Goal: Task Accomplishment & Management: Use online tool/utility

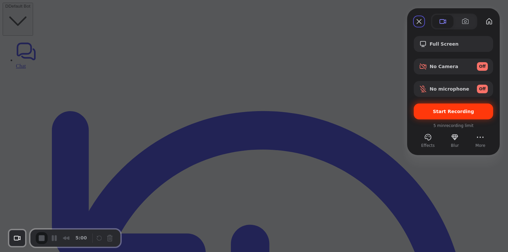
click at [434, 110] on span "Start Recording" at bounding box center [453, 111] width 69 height 5
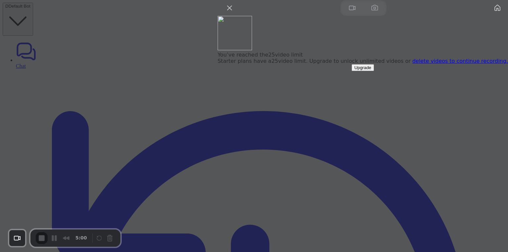
click at [442, 64] on link "delete videos to continue recording." at bounding box center [460, 61] width 96 height 6
click at [349, 98] on div at bounding box center [254, 126] width 508 height 252
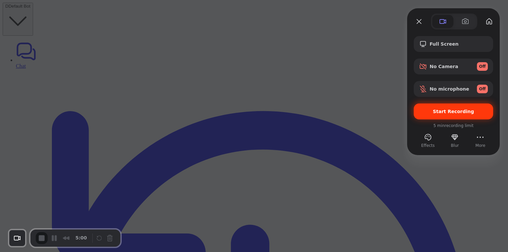
click at [436, 110] on span "Start Recording" at bounding box center [453, 111] width 41 height 5
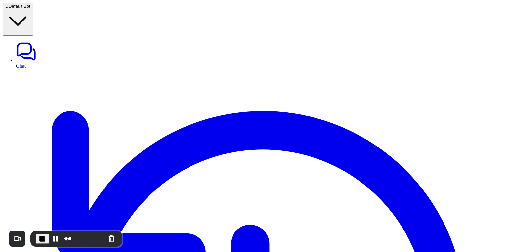
click at [40, 242] on span "End Recording" at bounding box center [42, 239] width 8 height 8
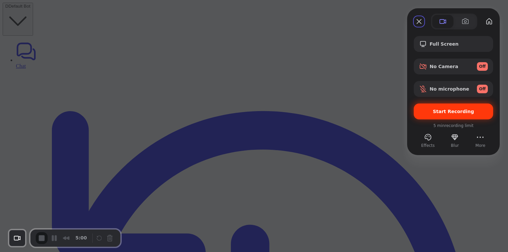
click at [433, 109] on span "Start Recording" at bounding box center [453, 111] width 69 height 5
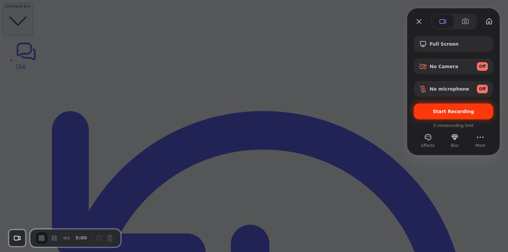
click at [426, 110] on span "Start Recording" at bounding box center [453, 111] width 69 height 5
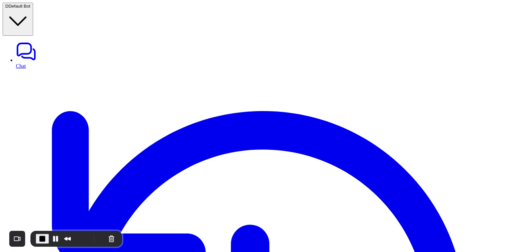
click at [42, 238] on span "End Recording" at bounding box center [42, 239] width 8 height 8
